Goal: Use online tool/utility: Use online tool/utility

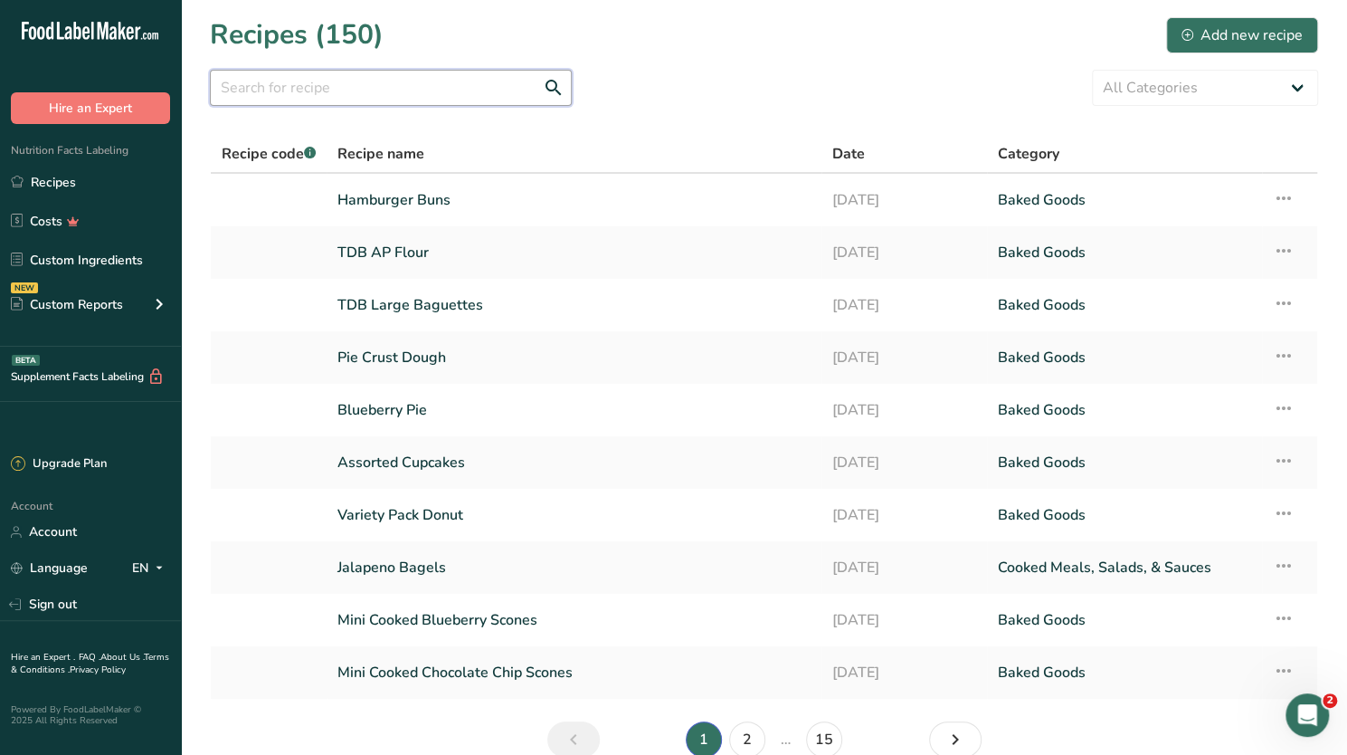
click at [436, 89] on input "text" at bounding box center [391, 88] width 362 height 36
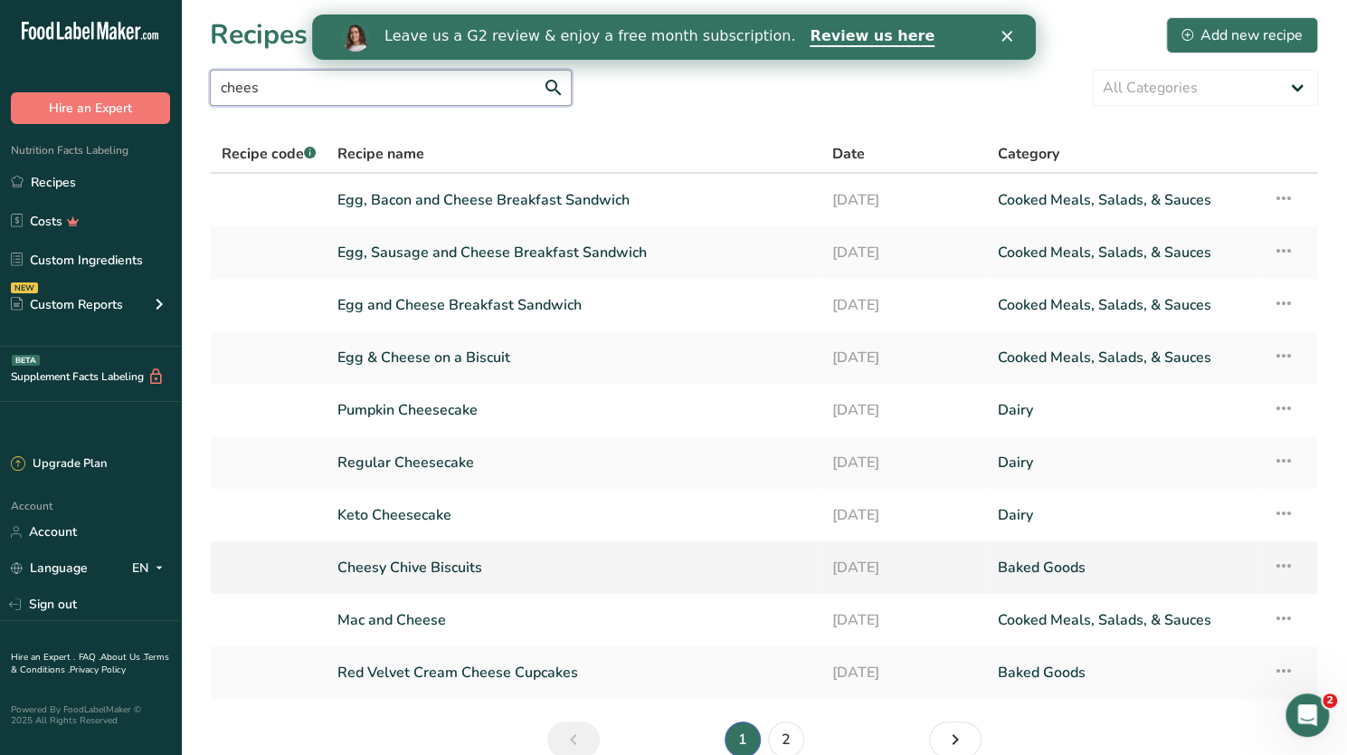
type input "chees"
click at [401, 566] on link "Cheesy Chive Biscuits" at bounding box center [574, 567] width 473 height 38
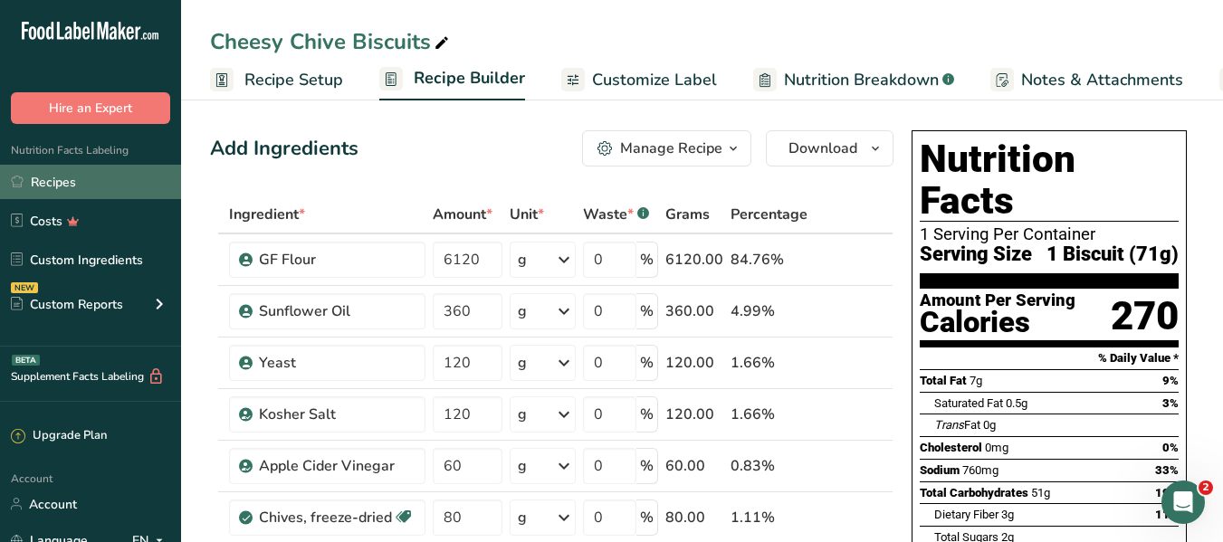
click at [65, 186] on link "Recipes" at bounding box center [90, 182] width 181 height 34
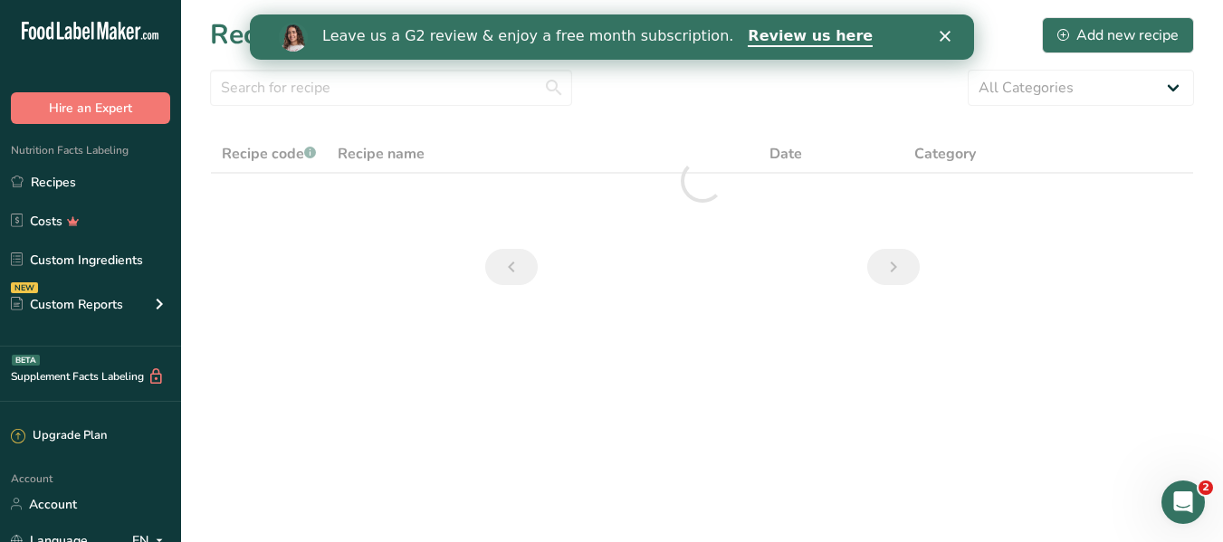
click at [947, 33] on polygon "Close" at bounding box center [943, 36] width 11 height 11
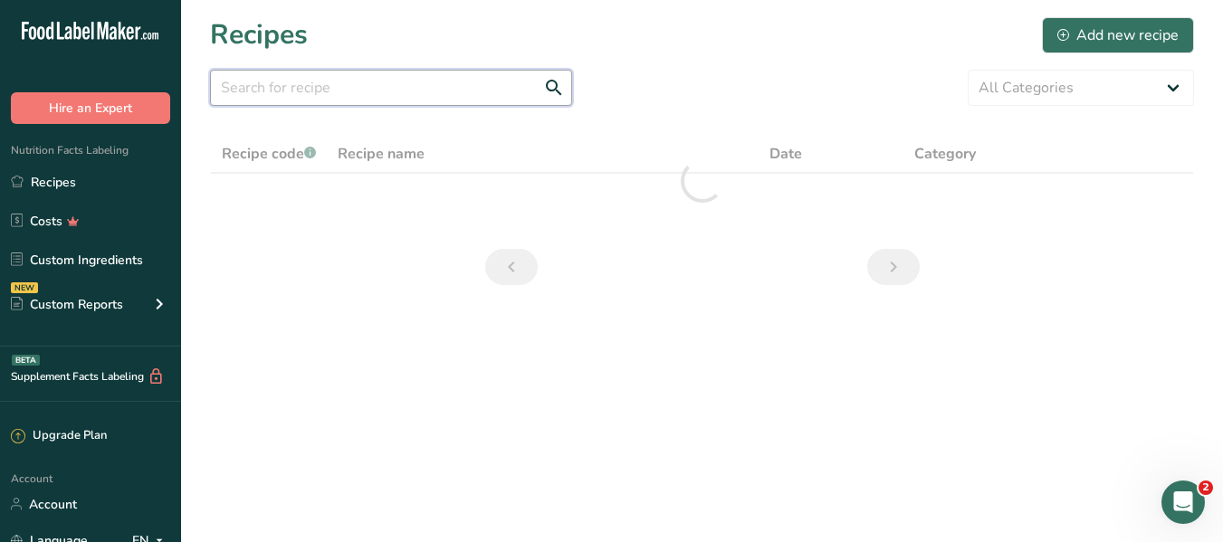
click at [358, 81] on input "text" at bounding box center [391, 88] width 362 height 36
type input "c"
